Goal: Task Accomplishment & Management: Complete application form

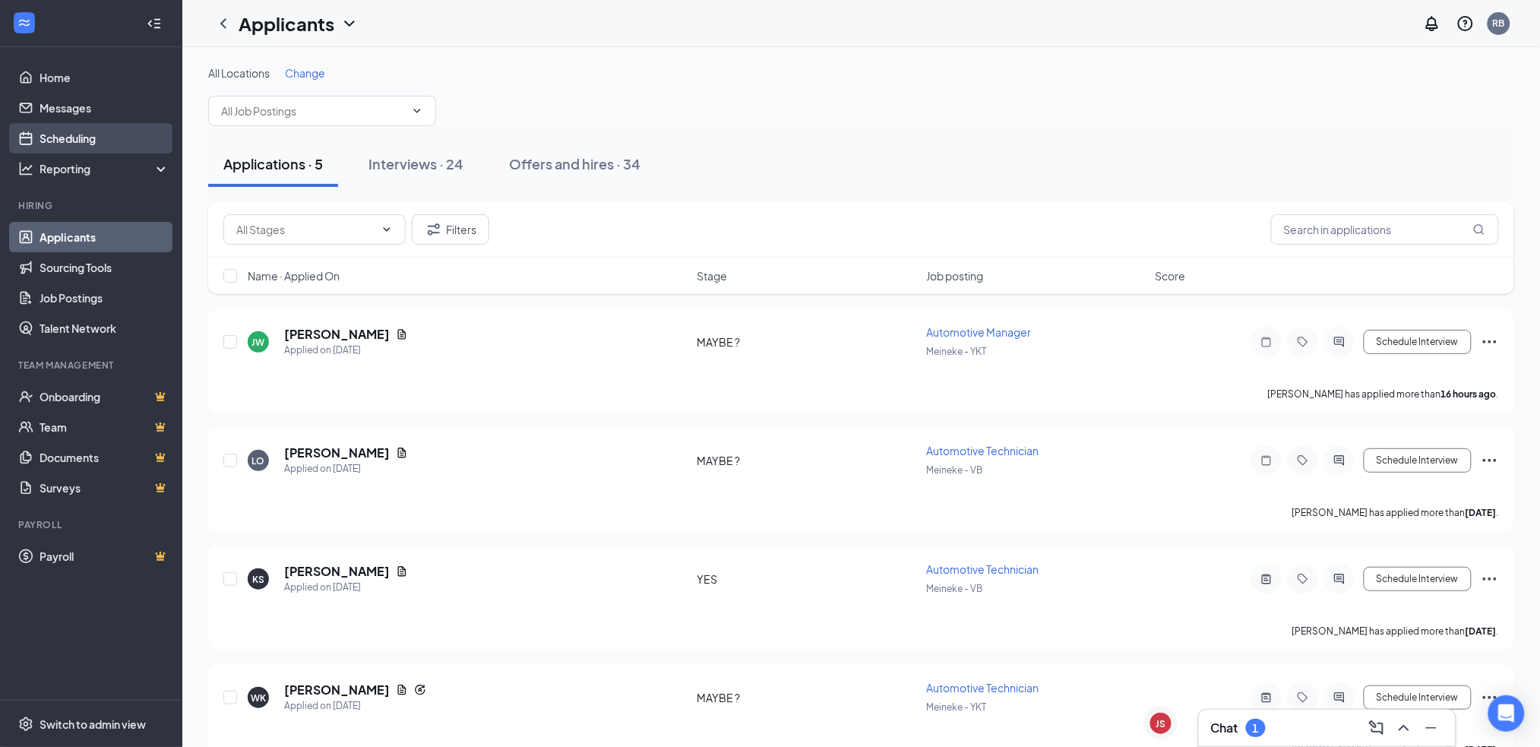
click at [77, 135] on link "Scheduling" at bounding box center [105, 138] width 130 height 30
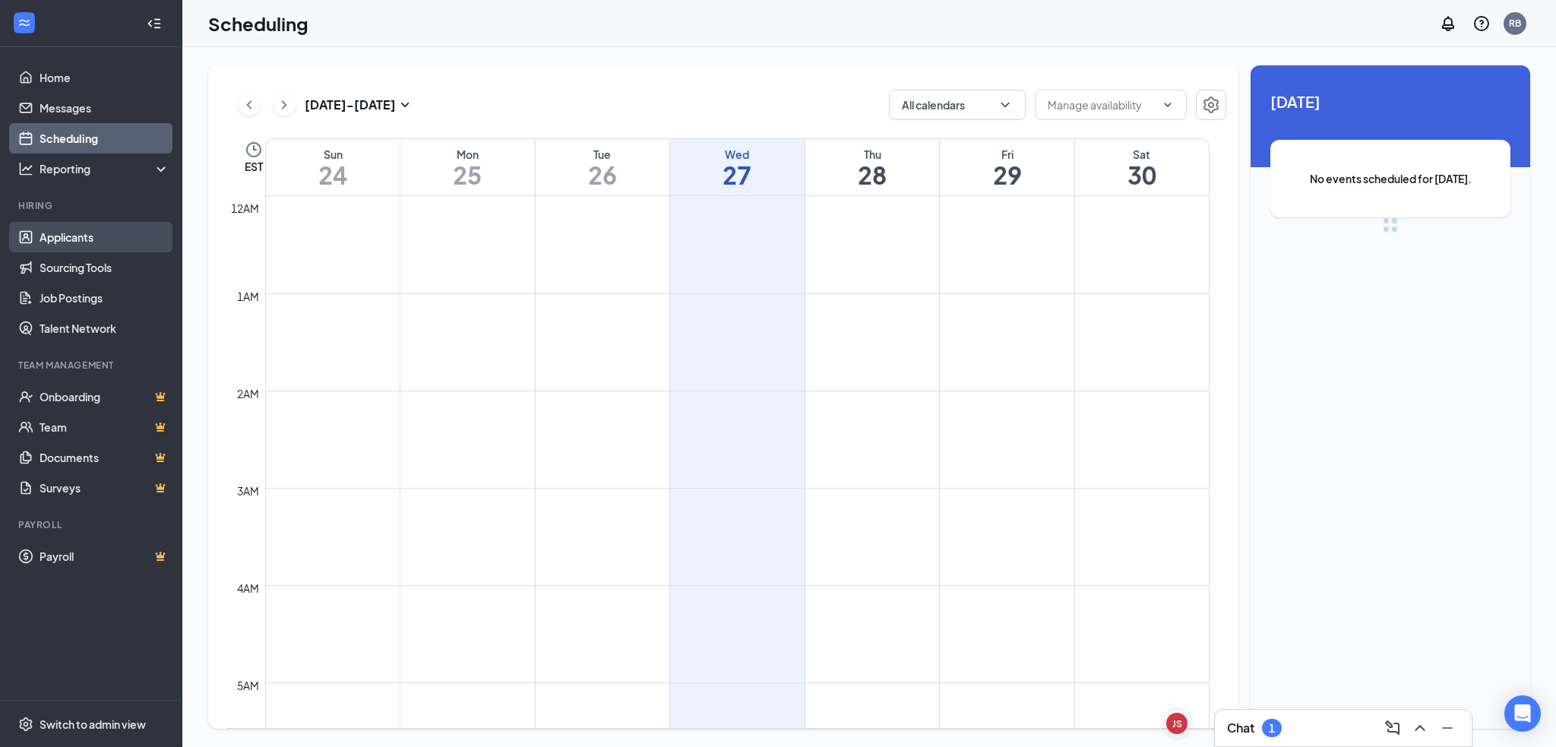
scroll to position [747, 0]
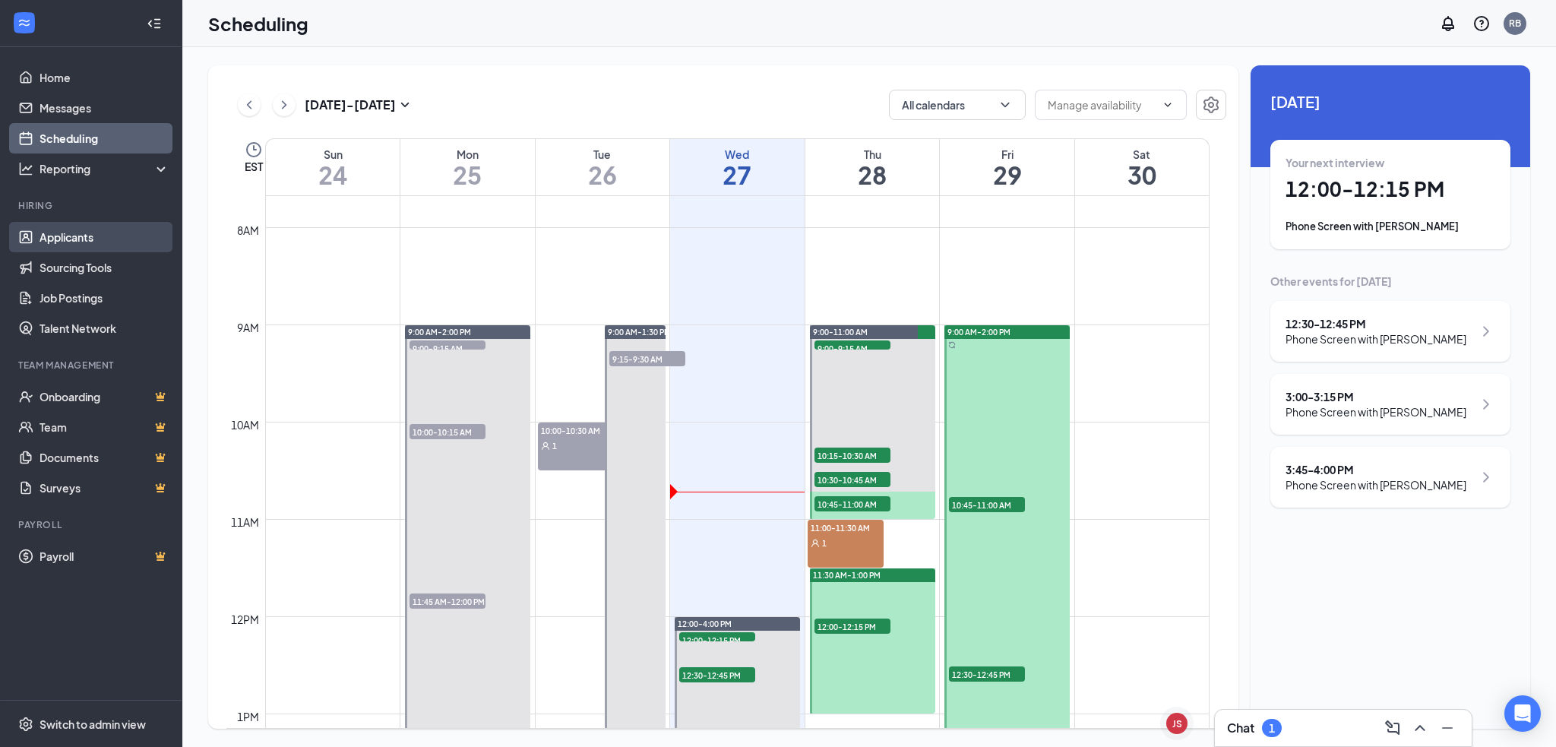
click at [76, 237] on link "Applicants" at bounding box center [105, 237] width 130 height 30
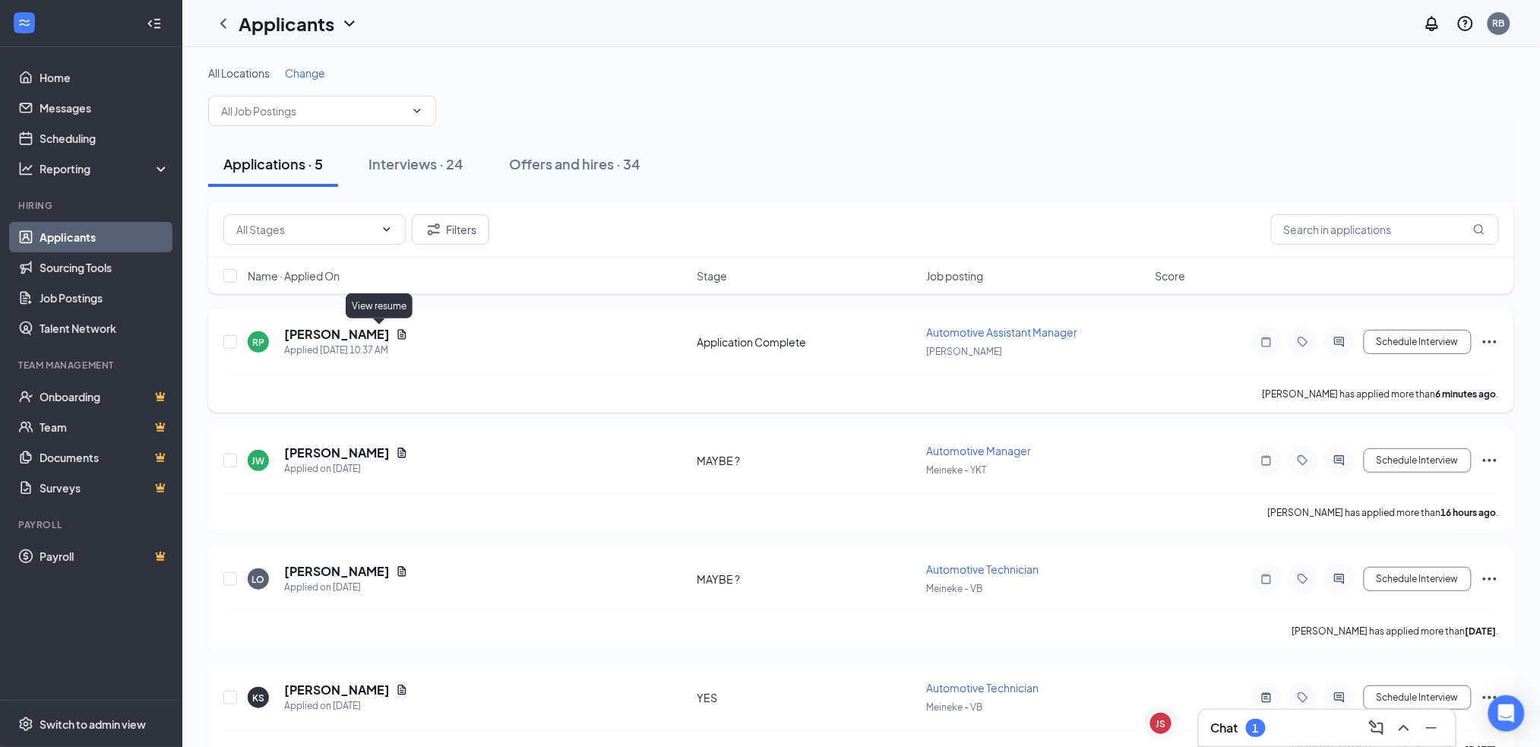
click at [398, 335] on icon "Document" at bounding box center [402, 334] width 8 height 10
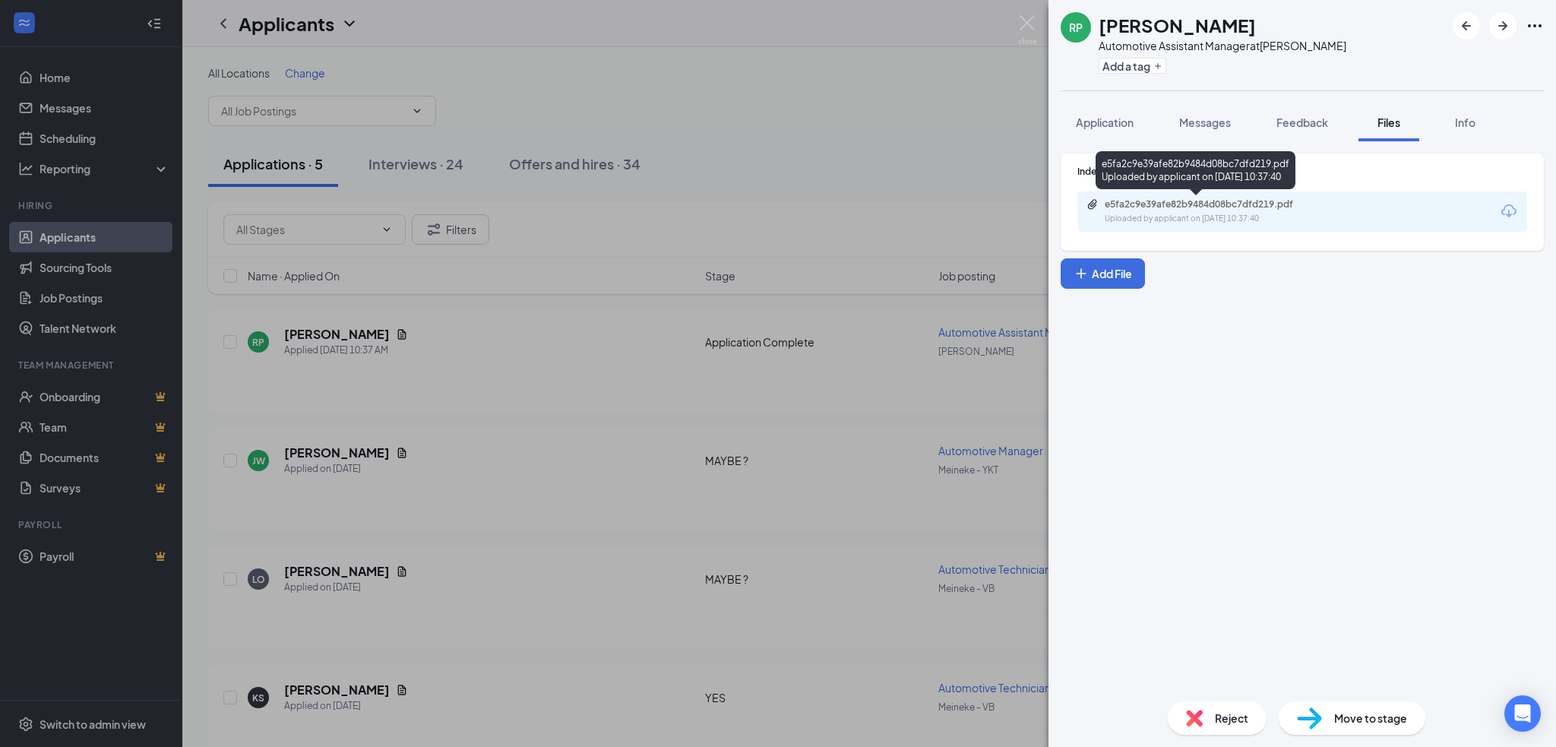
click at [1145, 213] on div "Uploaded by applicant on [DATE] 10:37:40" at bounding box center [1219, 219] width 228 height 12
click at [1195, 719] on img at bounding box center [1194, 718] width 17 height 17
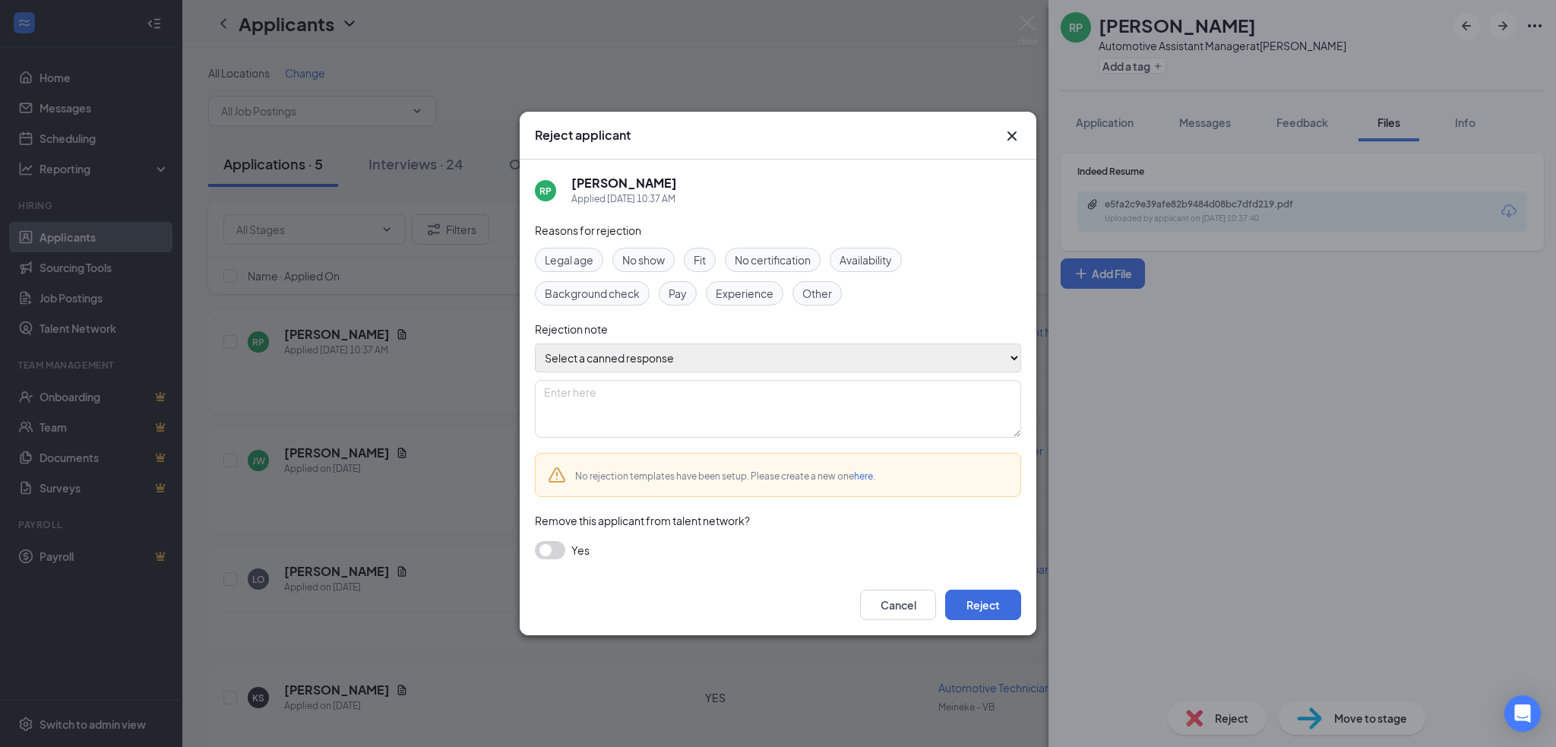
click at [814, 360] on select "Select a canned response Lacks experience Lacks relevant experience Did not ans…" at bounding box center [778, 357] width 486 height 29
select select "Lacks experience"
type textarea "Lacks experience"
click at [535, 344] on select "Select a canned response Lacks experience Lacks relevant experience Did not ans…" at bounding box center [778, 357] width 486 height 29
click at [961, 603] on button "Reject" at bounding box center [983, 604] width 76 height 30
